Goal: Check status: Check status

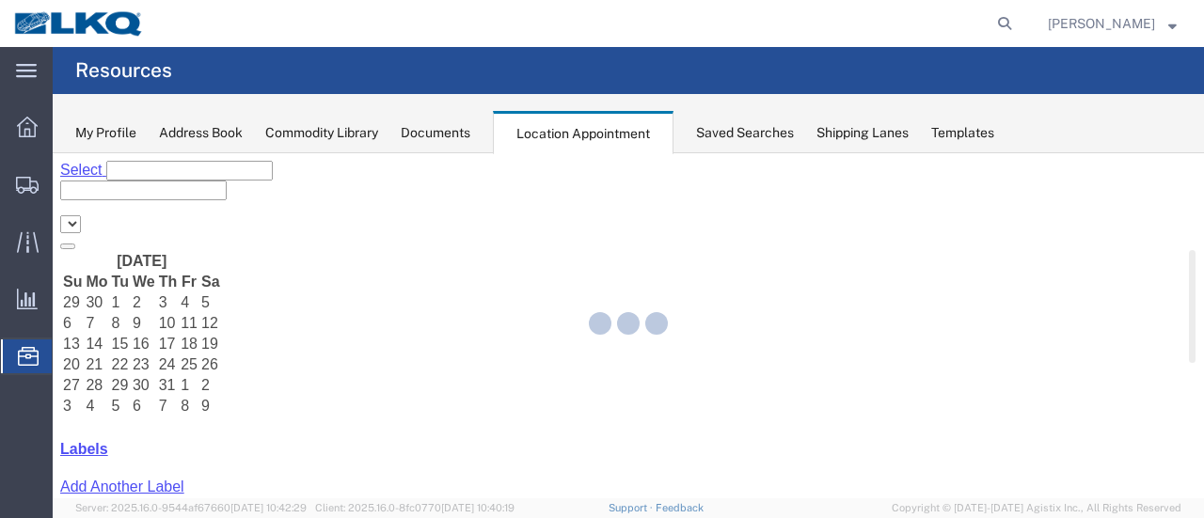
select select "28712"
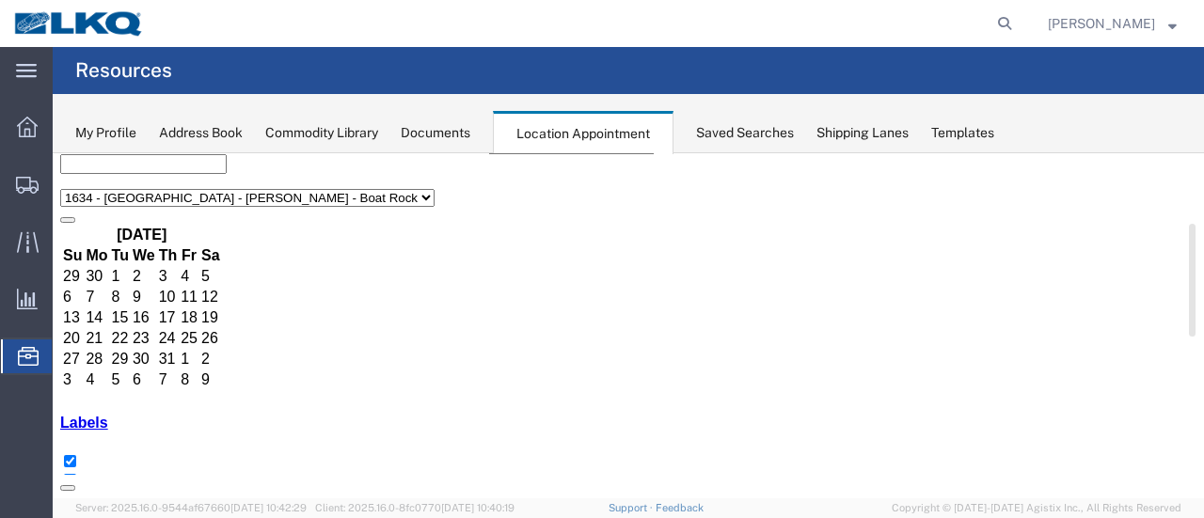
scroll to position [188, 0]
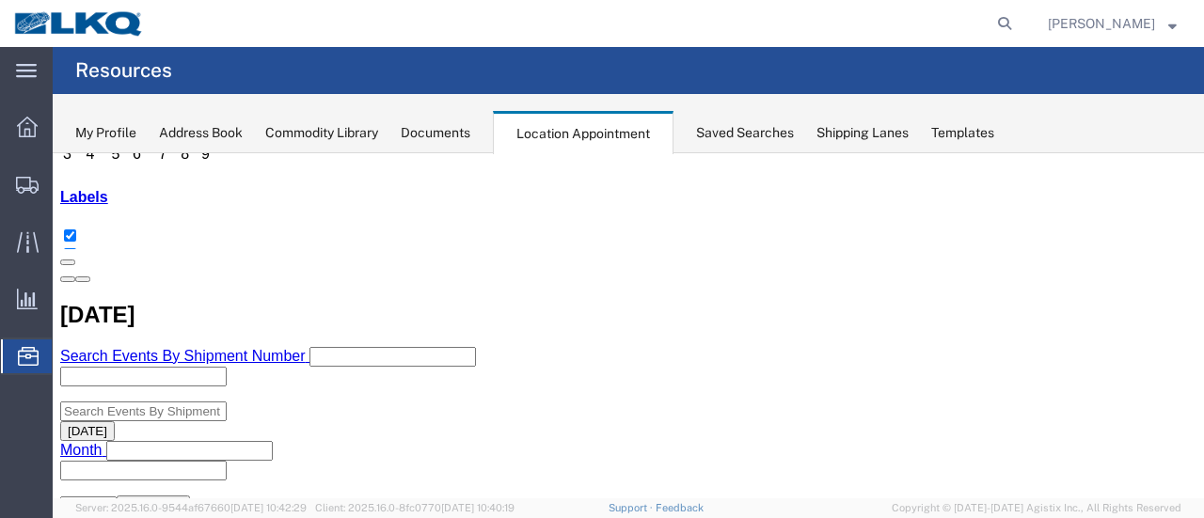
scroll to position [88, 0]
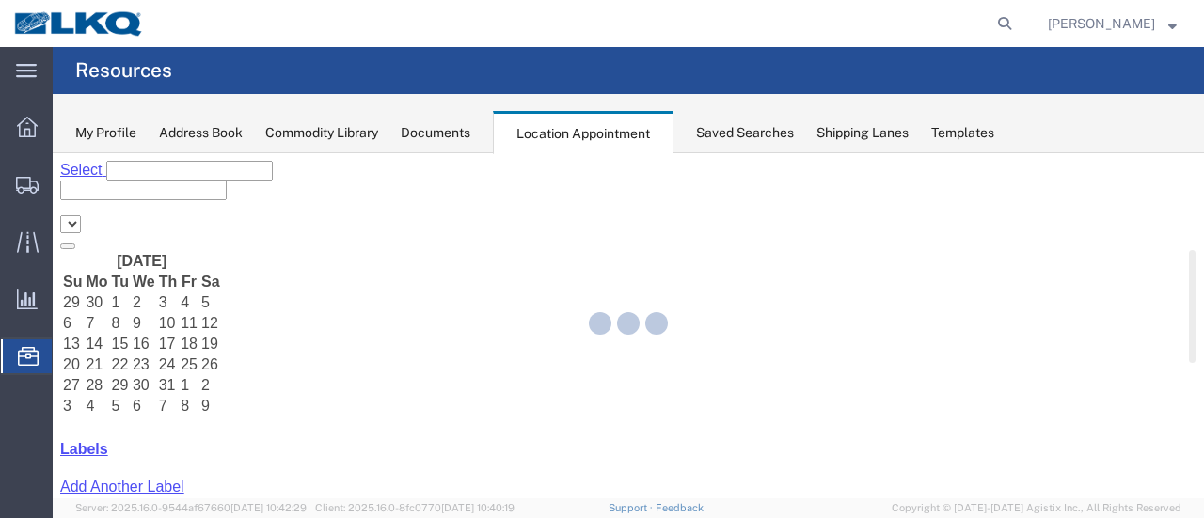
select select "28712"
